Goal: Task Accomplishment & Management: Manage account settings

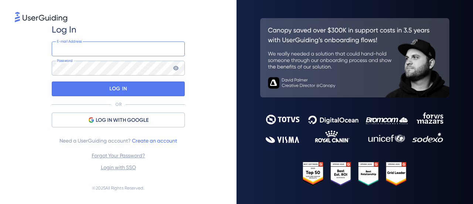
click at [139, 45] on input "email" at bounding box center [118, 48] width 133 height 15
click at [206, 157] on div "Log In E-mail Address Password LOG IN OR LOG IN WITH GOOGLE Need a UserGuiding …" at bounding box center [118, 98] width 207 height 148
click at [72, 51] on input "email" at bounding box center [118, 48] width 133 height 15
paste input "[EMAIL_ADDRESS][DOMAIN_NAME]"
type input "[EMAIL_ADDRESS][DOMAIN_NAME]"
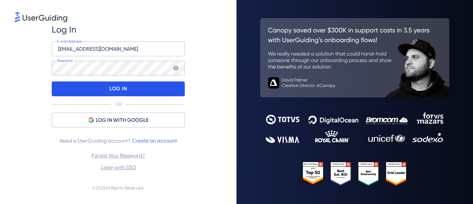
click at [85, 85] on div "LOG IN" at bounding box center [118, 88] width 133 height 15
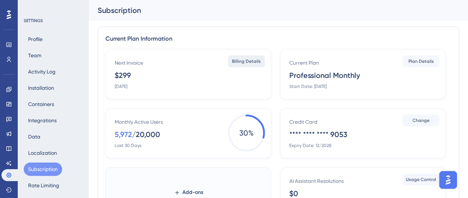
click at [246, 60] on span "Billing Details" at bounding box center [246, 61] width 29 height 6
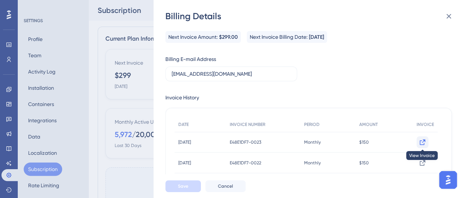
click at [423, 143] on icon at bounding box center [422, 142] width 7 height 7
click at [450, 18] on icon at bounding box center [448, 16] width 9 height 9
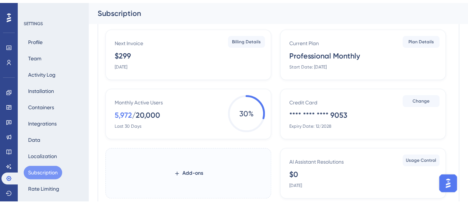
scroll to position [74, 0]
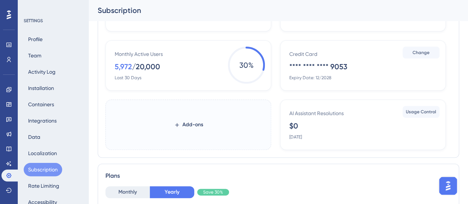
click at [8, 16] on icon at bounding box center [9, 14] width 4 height 9
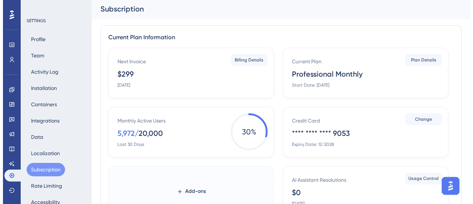
scroll to position [0, 0]
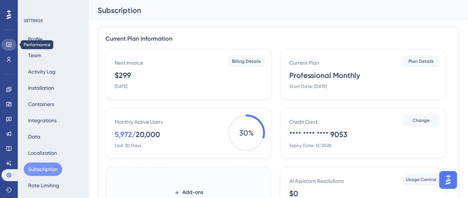
click at [10, 44] on icon at bounding box center [8, 45] width 5 height 4
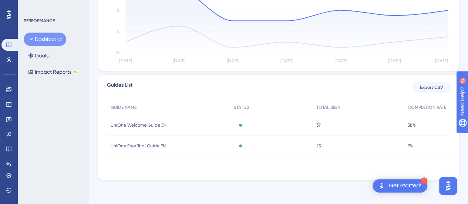
scroll to position [214, 0]
